Goal: Task Accomplishment & Management: Use online tool/utility

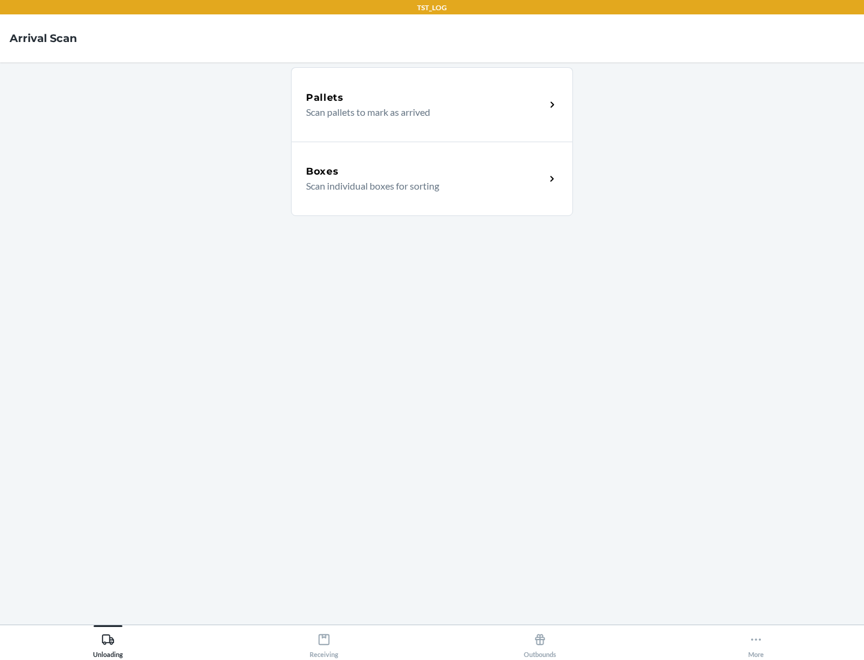
click at [425, 172] on div "Boxes" at bounding box center [425, 171] width 239 height 14
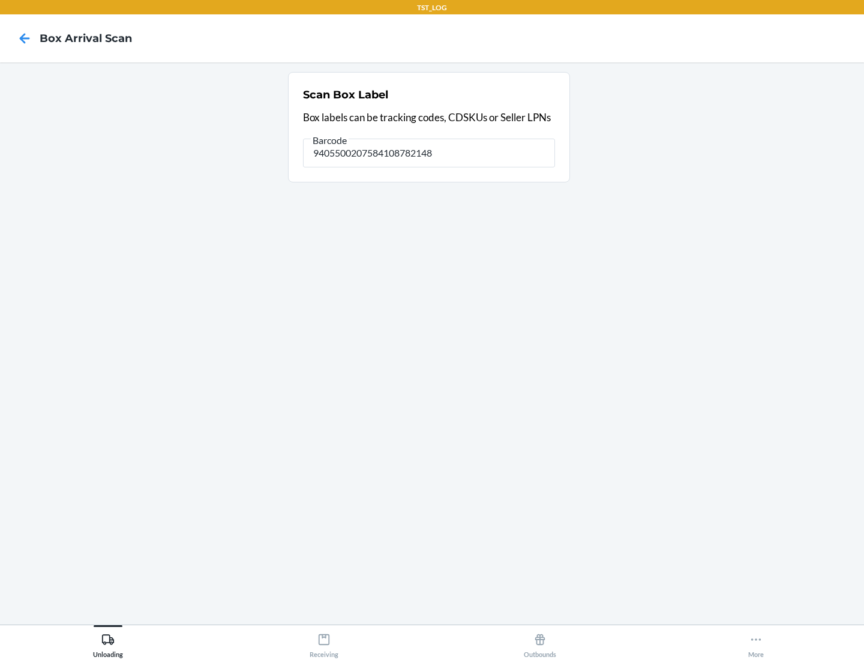
type input "9405500207584108782148"
